Goal: Task Accomplishment & Management: Use online tool/utility

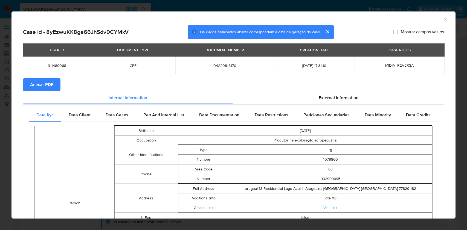
select select "10"
click at [444, 20] on div "AML Data Collector" at bounding box center [233, 18] width 444 height 14
click at [442, 20] on icon "Fechar a janela" at bounding box center [444, 18] width 5 height 5
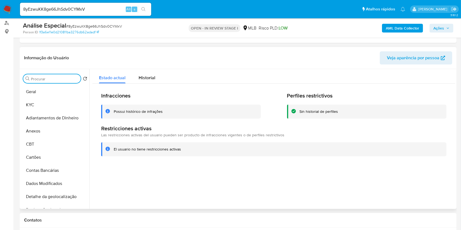
click at [44, 76] on div "Procurar RES" at bounding box center [51, 78] width 57 height 9
click at [47, 72] on div "Procurar RES Retornar ao pedido padrão Geral KYC Adiantamentos de Dinheiro Anex…" at bounding box center [55, 139] width 68 height 139
click at [47, 84] on div "Procurar RES Retornar ao pedido padrão Geral KYC Adiantamentos de Dinheiro Anex…" at bounding box center [55, 139] width 68 height 139
click at [48, 79] on input "RES" at bounding box center [55, 79] width 48 height 5
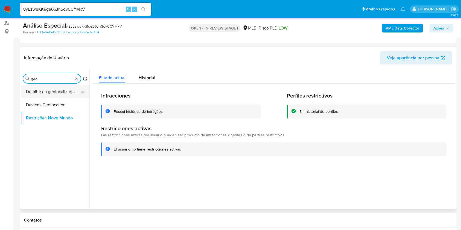
type input "geo"
click at [55, 92] on button "Detalhe da geolocalização" at bounding box center [53, 91] width 64 height 13
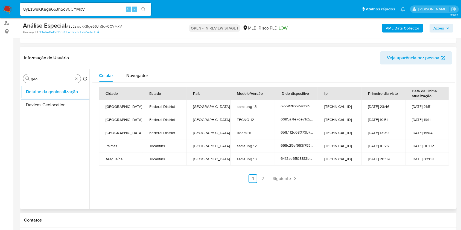
click at [77, 75] on div "Procurar geo" at bounding box center [51, 78] width 57 height 9
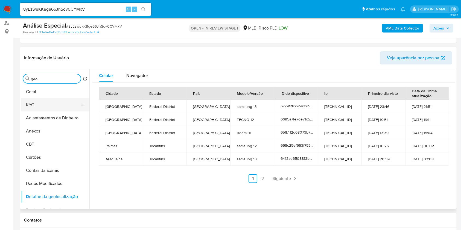
click at [57, 107] on button "KYC" at bounding box center [53, 104] width 64 height 13
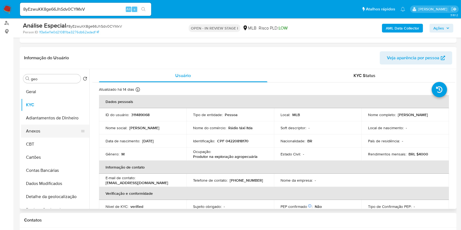
click at [63, 127] on button "Anexos" at bounding box center [53, 131] width 64 height 13
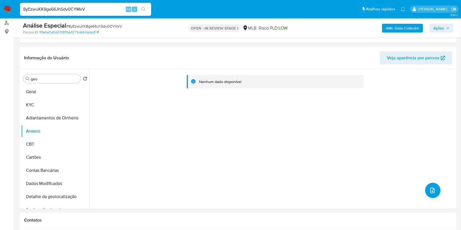
click at [405, 26] on b "AML Data Collector" at bounding box center [402, 28] width 33 height 9
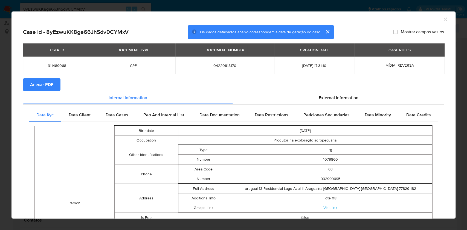
drag, startPoint x: 59, startPoint y: 87, endPoint x: 57, endPoint y: 90, distance: 3.5
click at [59, 87] on button "Anexar PDF" at bounding box center [41, 84] width 37 height 13
click at [442, 18] on icon "Fechar a janela" at bounding box center [444, 18] width 5 height 5
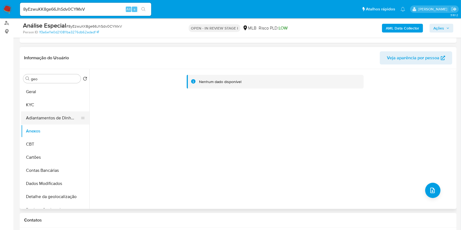
click at [46, 117] on button "Adiantamentos de Dinheiro" at bounding box center [53, 118] width 64 height 13
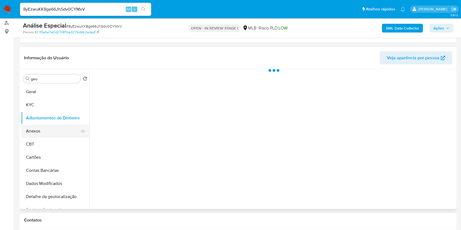
click at [47, 128] on button "Anexos" at bounding box center [53, 131] width 64 height 13
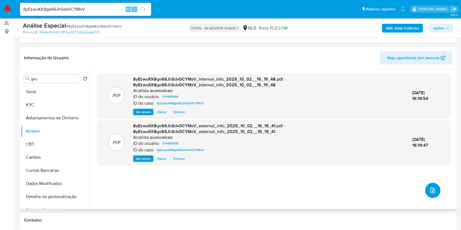
click at [434, 186] on button "upload-file" at bounding box center [432, 190] width 15 height 15
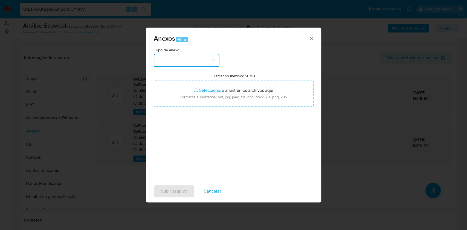
click at [187, 56] on button "button" at bounding box center [187, 60] width 66 height 13
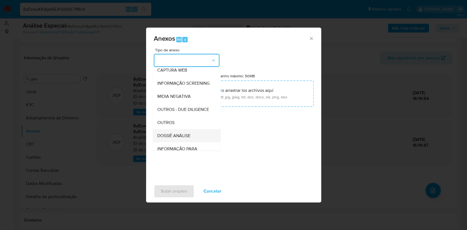
scroll to position [84, 0]
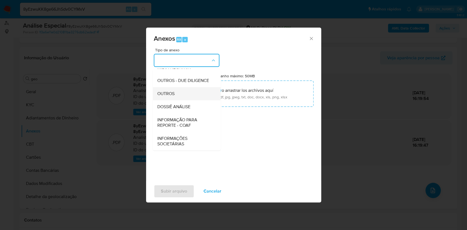
click at [175, 93] on div "OUTROS" at bounding box center [185, 93] width 56 height 13
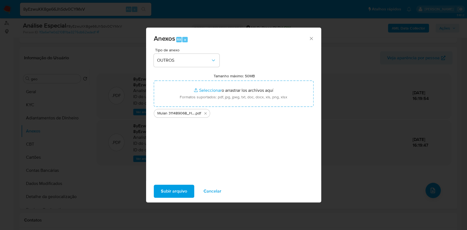
click at [183, 194] on span "Subir arquivo" at bounding box center [174, 191] width 26 height 12
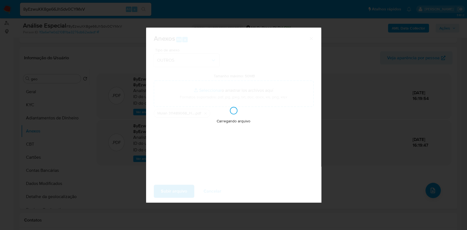
click at [449, 162] on div "Anexos Alt a Tipo de anexo OUTROS Tamanho máximo: 50MB Seleccionar archivos Sel…" at bounding box center [233, 115] width 467 height 230
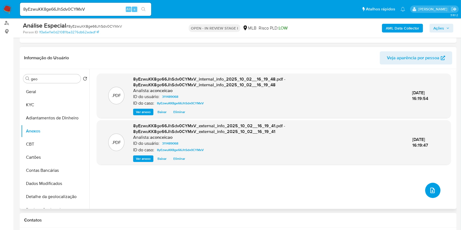
click at [434, 193] on button "upload-file" at bounding box center [432, 190] width 15 height 15
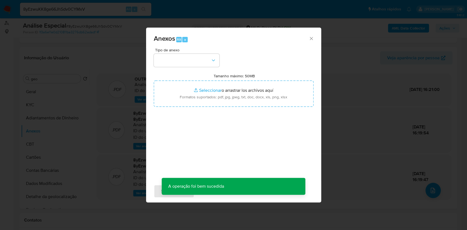
click at [220, 60] on div "Anexos Alt a Tipo de anexo Tamanho máximo: 50MB Seleccionar archivos Selecciona…" at bounding box center [233, 115] width 175 height 175
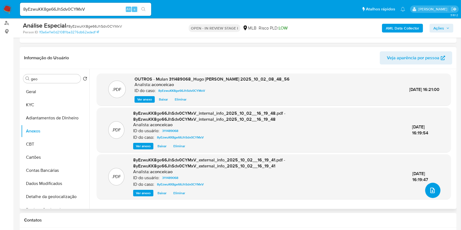
click at [432, 191] on icon "upload-file" at bounding box center [432, 190] width 7 height 7
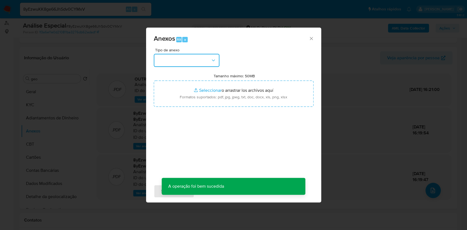
click at [206, 61] on button "button" at bounding box center [187, 60] width 66 height 13
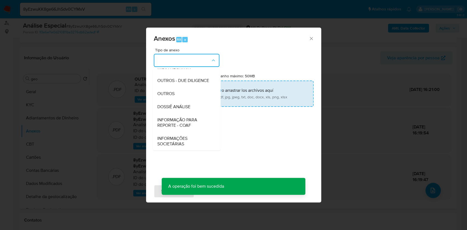
click at [183, 104] on span "DOSSIÊ ANÁLISE" at bounding box center [173, 106] width 33 height 5
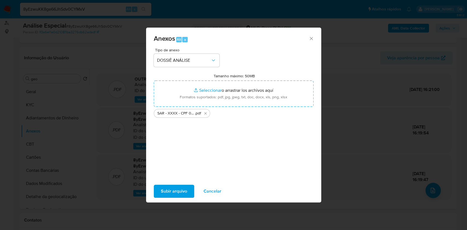
click at [184, 189] on span "Subir arquivo" at bounding box center [174, 191] width 26 height 12
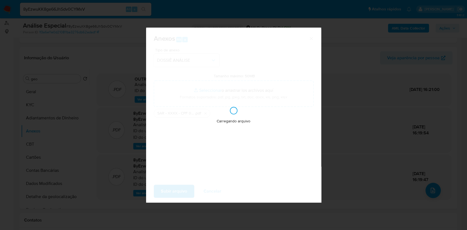
click at [398, 113] on div "Anexos Alt a Tipo de anexo DOSSIÊ ANÁLISE Tamanho máximo: 50MB Seleccionar arch…" at bounding box center [233, 115] width 467 height 230
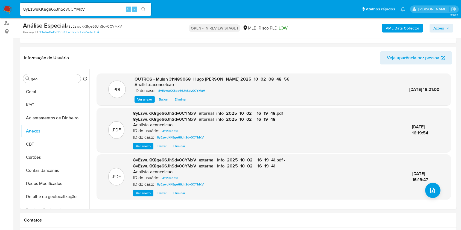
click at [442, 28] on span "Ações" at bounding box center [438, 28] width 11 height 9
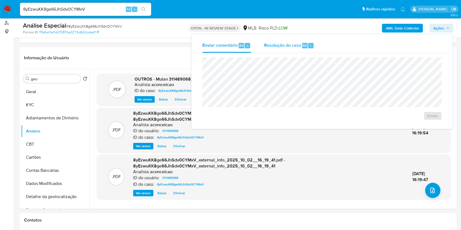
drag, startPoint x: 289, startPoint y: 45, endPoint x: 290, endPoint y: 48, distance: 3.0
click at [289, 46] on span "Resolução do caso" at bounding box center [282, 45] width 37 height 6
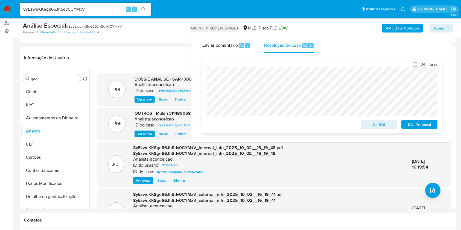
click at [429, 124] on span "ROI Proposal" at bounding box center [419, 125] width 28 height 8
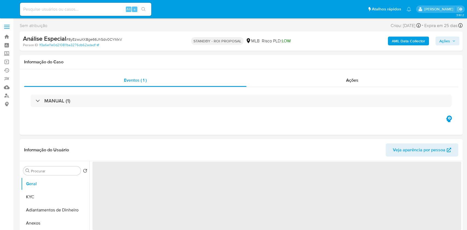
select select "10"
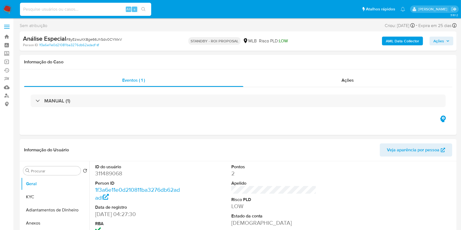
drag, startPoint x: 101, startPoint y: 9, endPoint x: 134, endPoint y: 12, distance: 33.8
click at [101, 9] on input at bounding box center [85, 9] width 131 height 7
paste input "8NyxoZP955tqIV2R40k2m73l"
type input "8NyxoZP955tqIV2R40k2m73l"
click at [146, 14] on div "8NyxoZP955tqIV2R40k2m73l Alt s" at bounding box center [85, 9] width 131 height 13
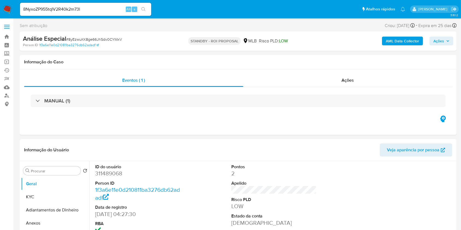
click at [146, 12] on button "search-icon" at bounding box center [143, 9] width 11 height 8
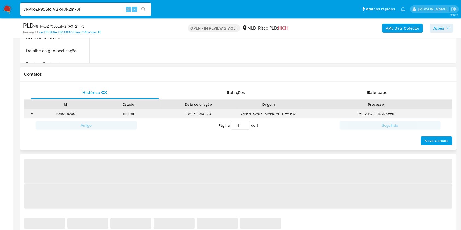
select select "10"
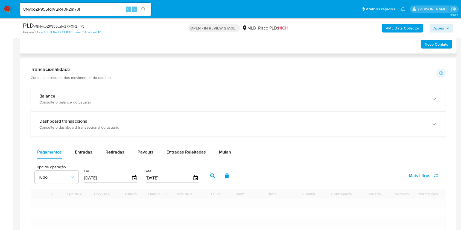
scroll to position [401, 0]
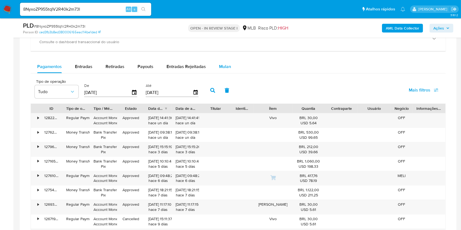
click at [222, 66] on span "Mulan" at bounding box center [225, 66] width 12 height 6
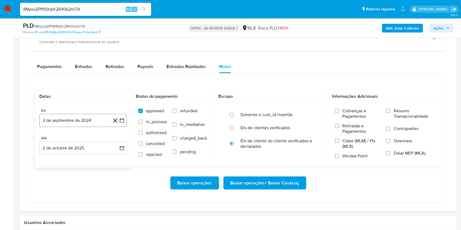
click at [87, 122] on button "2 de septiembre de 2024" at bounding box center [82, 120] width 87 height 13
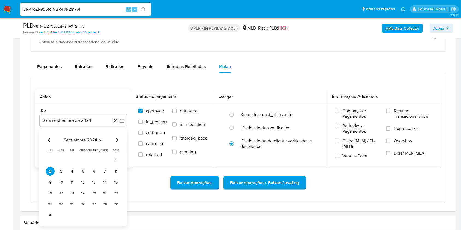
click at [89, 143] on div "[DATE] [DATE] lun lunes mar martes mié miércoles jue jueves vie viernes sáb sáb…" at bounding box center [83, 178] width 74 height 83
click at [89, 141] on span "septiembre 2024" at bounding box center [80, 140] width 33 height 5
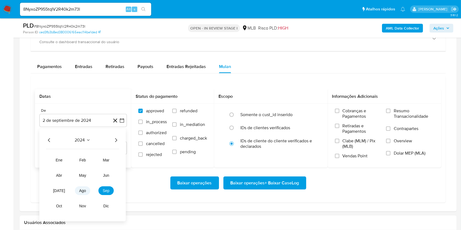
click at [81, 192] on span "ago" at bounding box center [82, 191] width 7 height 4
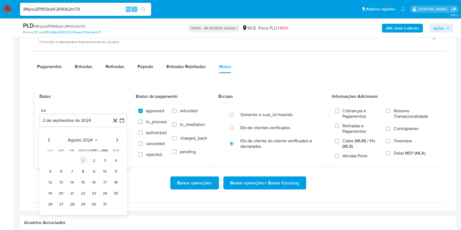
click at [84, 160] on button "1" at bounding box center [83, 160] width 9 height 9
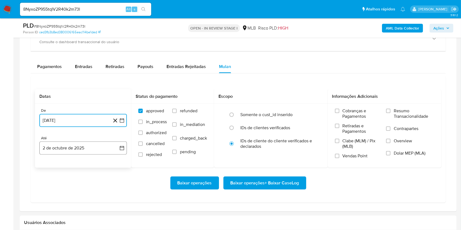
click at [90, 146] on button "2 de octubre de 2025" at bounding box center [82, 148] width 87 height 13
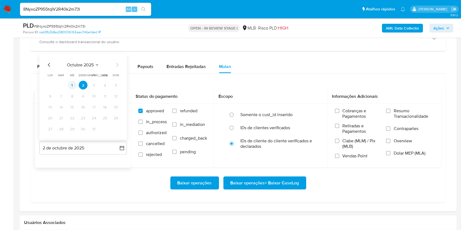
click at [73, 87] on button "1" at bounding box center [72, 85] width 9 height 9
click at [399, 112] on span "Resumo Transacionalidade" at bounding box center [414, 113] width 40 height 11
click at [390, 112] on input "Resumo Transacionalidade" at bounding box center [388, 111] width 4 height 4
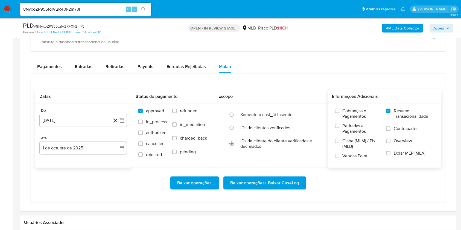
click at [288, 184] on span "Baixar operações + Baixar CaseLog" at bounding box center [264, 183] width 69 height 12
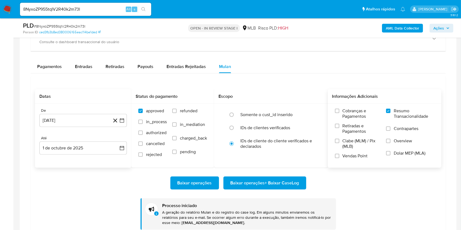
click at [106, 8] on input "8NyxoZP955tqIV2R40k2m73l" at bounding box center [85, 9] width 131 height 7
paste input "YmhIIK1AMX4tOKwovs4akPCR"
click at [106, 8] on input "8NyxoZP955tqIV2R40k2m73l" at bounding box center [85, 9] width 131 height 7
type input "YmhIIK1AMX4tOKwovs4akPCR"
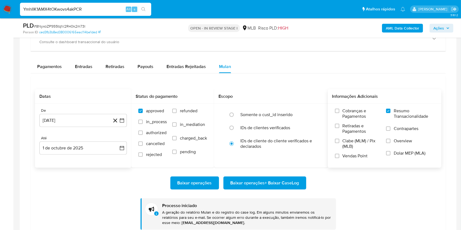
click at [142, 11] on icon "search-icon" at bounding box center [143, 9] width 4 height 4
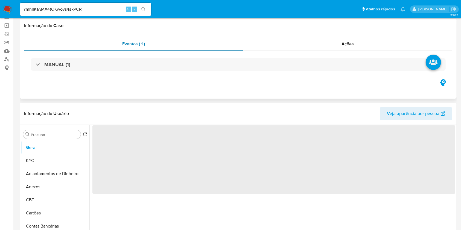
select select "10"
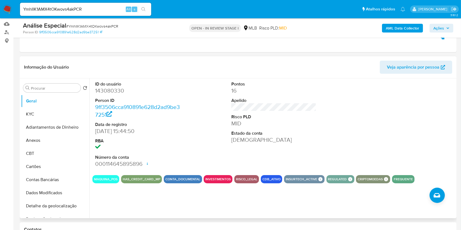
scroll to position [73, 0]
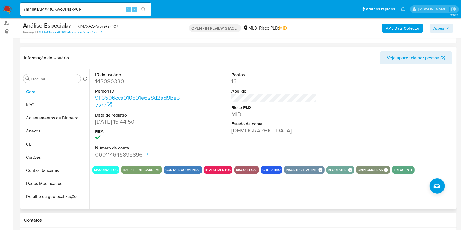
click at [185, 133] on div "ID do usuário 143080330 Person ID 9ff3506cca910891e628d2ad9be37251 Data de regi…" at bounding box center [273, 115] width 363 height 92
click at [52, 104] on button "KYC" at bounding box center [53, 104] width 64 height 13
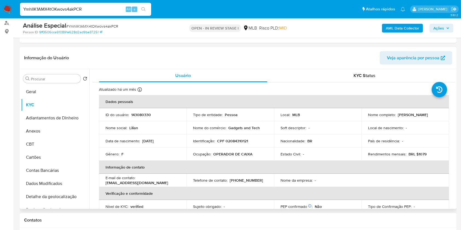
click at [234, 154] on p "OPERADOR DE CAIXA" at bounding box center [232, 154] width 39 height 5
copy div "Ocupação : OPERADOR DE CAIXA"
click at [52, 77] on input "Procurar" at bounding box center [55, 79] width 48 height 5
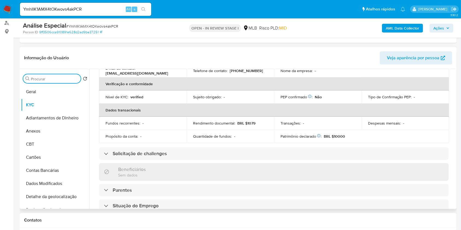
scroll to position [232, 0]
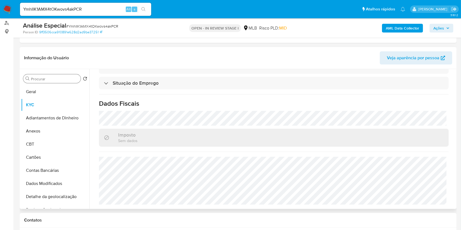
click at [65, 75] on div "Procurar" at bounding box center [51, 78] width 57 height 9
click at [66, 78] on input "Procurar" at bounding box center [55, 79] width 48 height 5
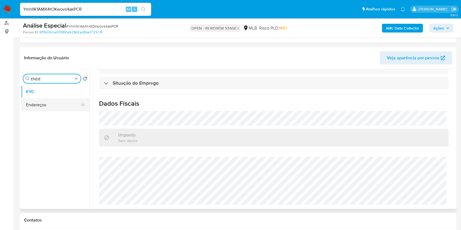
type input "ENDE"
click at [59, 110] on button "Endereços" at bounding box center [53, 104] width 64 height 13
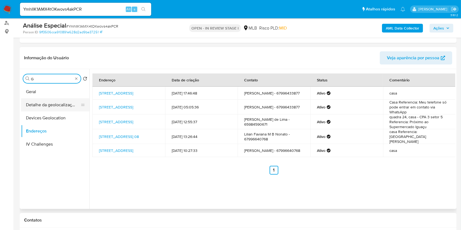
type input "G"
click at [61, 107] on button "Detalhe da geolocalização" at bounding box center [53, 104] width 64 height 13
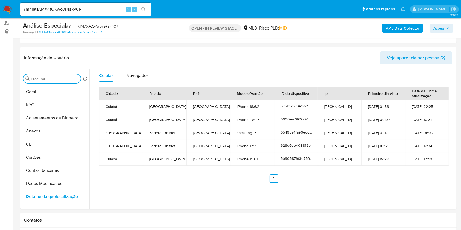
click at [66, 79] on input "Procurar" at bounding box center [55, 79] width 48 height 5
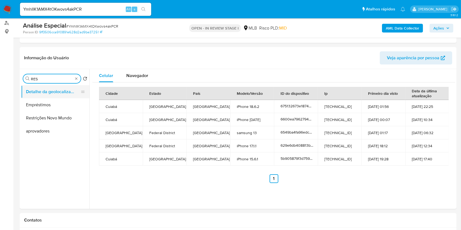
type input "RES"
click at [57, 93] on button "Detalhe da geolocalização" at bounding box center [53, 91] width 64 height 13
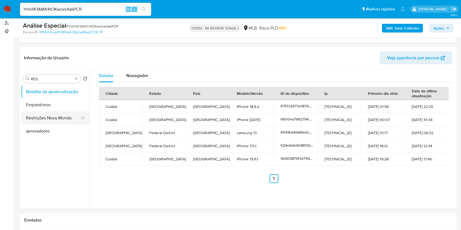
click at [50, 120] on button "Restrições Novo Mundo" at bounding box center [53, 118] width 64 height 13
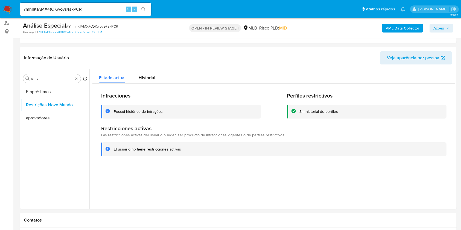
click at [160, 117] on div "Possui histórico de infrações" at bounding box center [181, 112] width 160 height 14
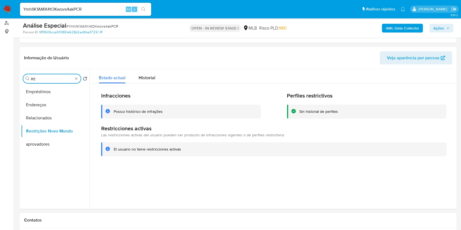
type input "RE"
click at [75, 75] on div "Procurar RE" at bounding box center [51, 78] width 57 height 9
type input "POI"
click at [48, 100] on button "Restrições Novo Mundo" at bounding box center [53, 104] width 64 height 13
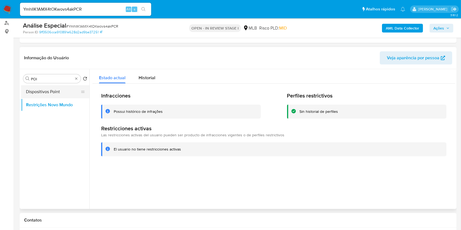
click at [50, 95] on button "Dispositivos Point" at bounding box center [53, 91] width 64 height 13
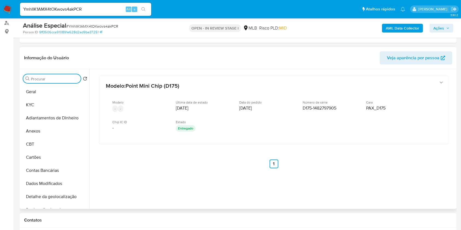
click at [71, 80] on input "Procurar" at bounding box center [55, 79] width 48 height 5
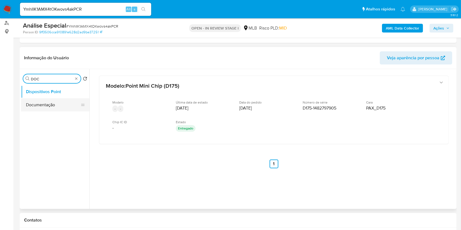
type input "DOC"
click at [69, 106] on button "Documentação" at bounding box center [53, 104] width 64 height 13
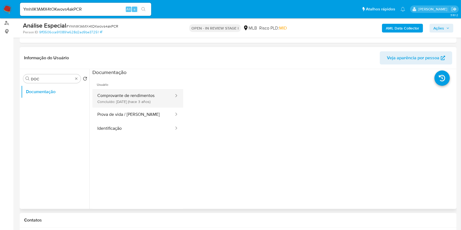
click at [134, 102] on button "Comprovante de rendimentos Concluído: [DATE] (hace 3 años)" at bounding box center [133, 98] width 82 height 19
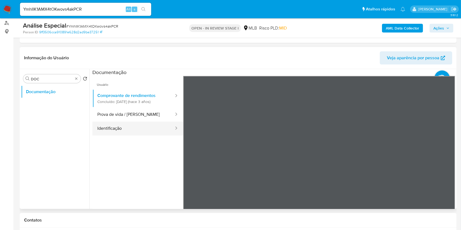
click at [139, 129] on button "Identificação" at bounding box center [133, 129] width 82 height 14
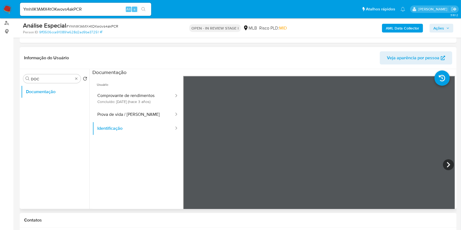
scroll to position [36, 0]
click at [140, 108] on button "Prova de vida / [PERSON_NAME]" at bounding box center [133, 115] width 82 height 14
click at [404, 28] on b "AML Data Collector" at bounding box center [402, 28] width 33 height 9
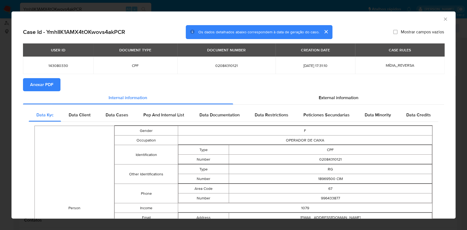
click at [42, 83] on span "Anexar PDF" at bounding box center [41, 85] width 23 height 12
click at [213, 65] on span "02084310121" at bounding box center [226, 65] width 85 height 5
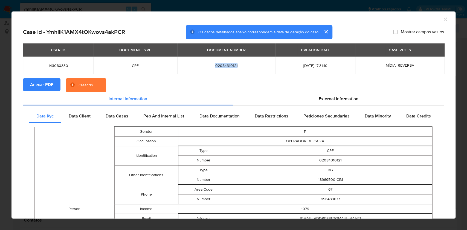
click at [213, 65] on span "02084310121" at bounding box center [226, 65] width 85 height 5
copy span "02084310121"
click at [442, 17] on icon "Fechar a janela" at bounding box center [444, 18] width 5 height 5
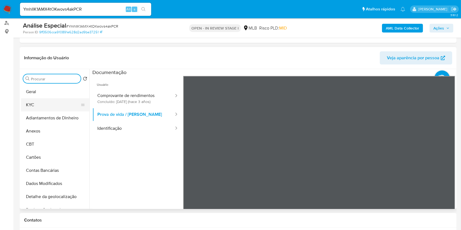
click at [52, 103] on button "KYC" at bounding box center [53, 104] width 64 height 13
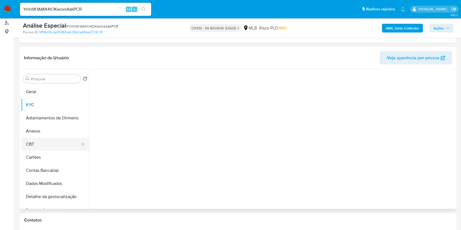
click at [46, 142] on button "CBT" at bounding box center [53, 144] width 64 height 13
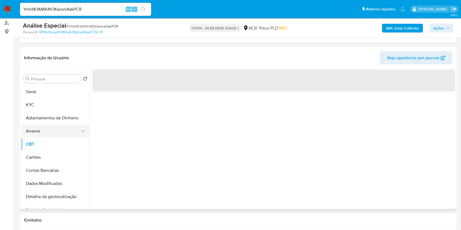
click at [43, 131] on button "Anexos" at bounding box center [53, 131] width 64 height 13
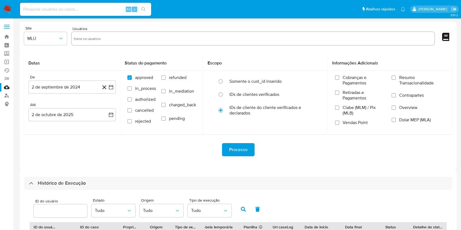
select select "20"
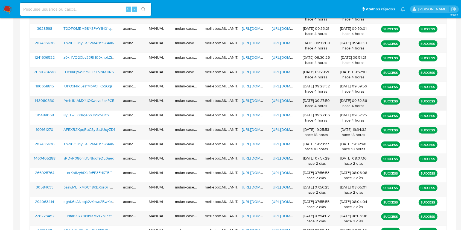
click at [246, 100] on span "[URL][DOMAIN_NAME]" at bounding box center [261, 100] width 38 height 5
click at [276, 101] on span "[URL][DOMAIN_NAME]" at bounding box center [291, 100] width 38 height 5
